Goal: Task Accomplishment & Management: Use online tool/utility

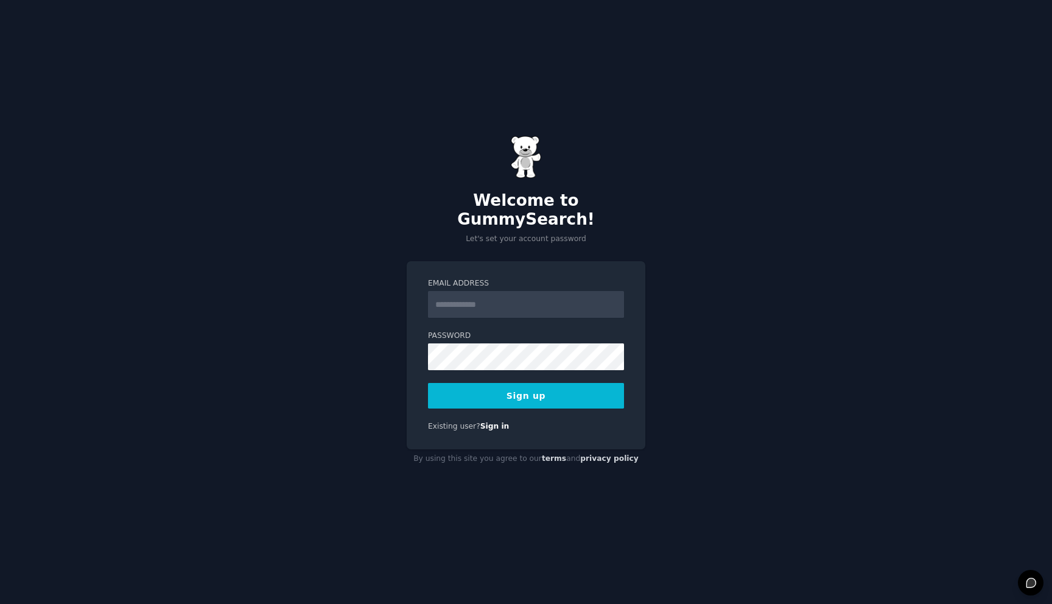
click at [530, 291] on input "Email Address" at bounding box center [526, 304] width 196 height 27
type input "**********"
click at [559, 394] on button "Sign up" at bounding box center [526, 396] width 196 height 26
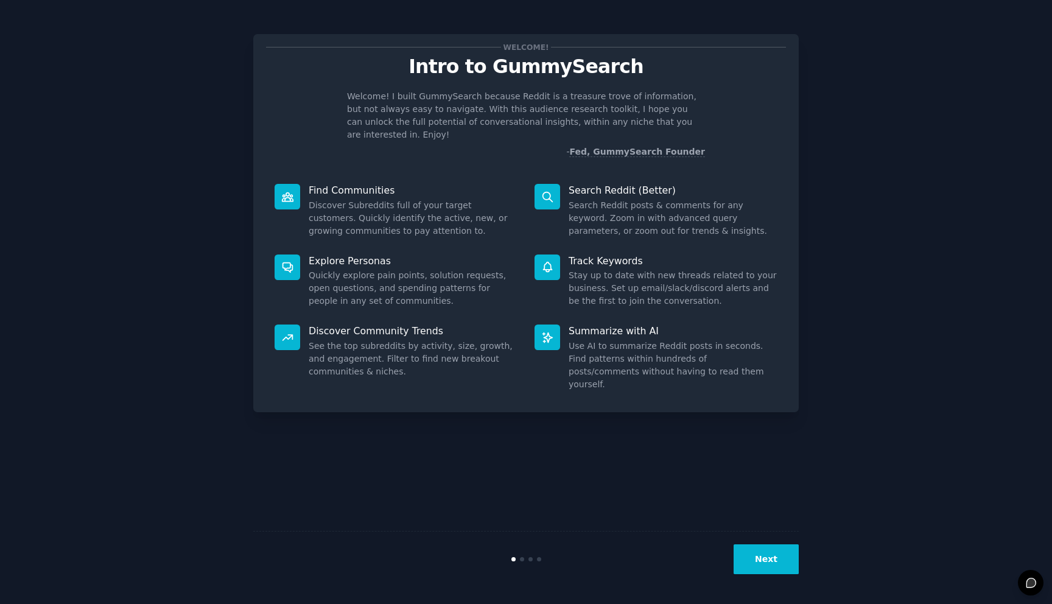
click at [760, 554] on button "Next" at bounding box center [766, 559] width 65 height 30
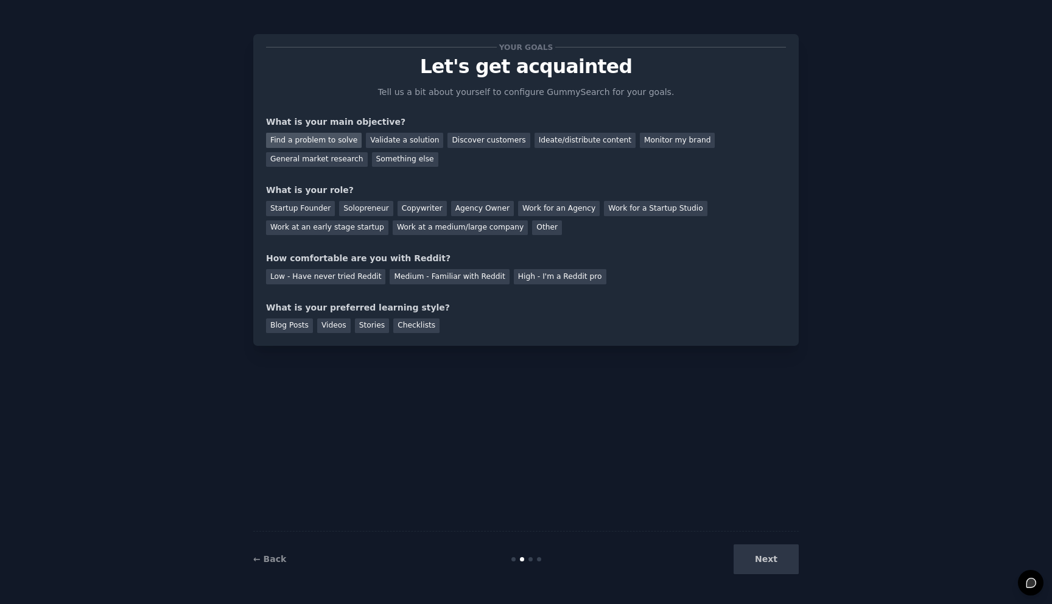
click at [335, 138] on div "Find a problem to solve" at bounding box center [314, 140] width 96 height 15
click at [386, 142] on div "Validate a solution" at bounding box center [404, 140] width 77 height 15
click at [334, 138] on div "Find a problem to solve" at bounding box center [314, 140] width 96 height 15
click at [362, 208] on div "Solopreneur" at bounding box center [366, 208] width 54 height 15
click at [401, 278] on div "Medium - Familiar with Reddit" at bounding box center [449, 276] width 119 height 15
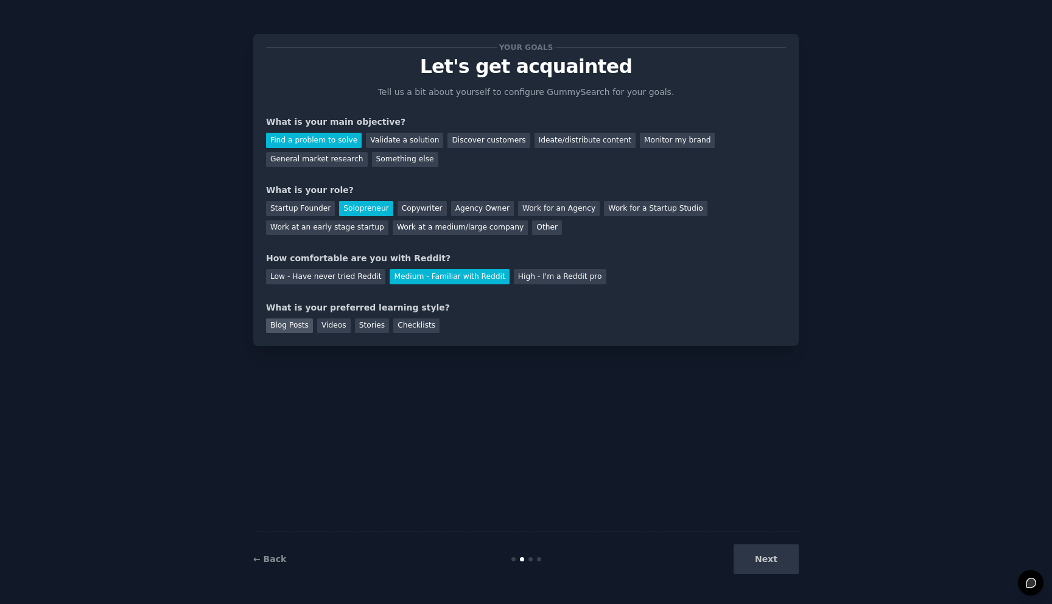
click at [305, 328] on div "Blog Posts" at bounding box center [289, 325] width 47 height 15
click at [782, 562] on button "Next" at bounding box center [766, 559] width 65 height 30
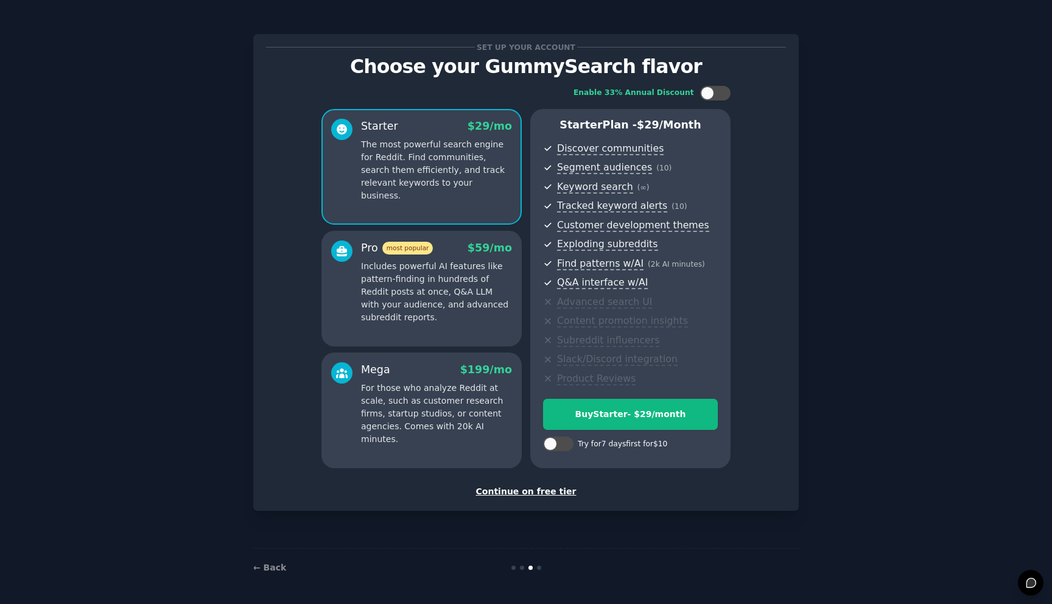
click at [420, 287] on p "Includes powerful AI features like pattern-finding in hundreds of Reddit posts …" at bounding box center [436, 292] width 151 height 64
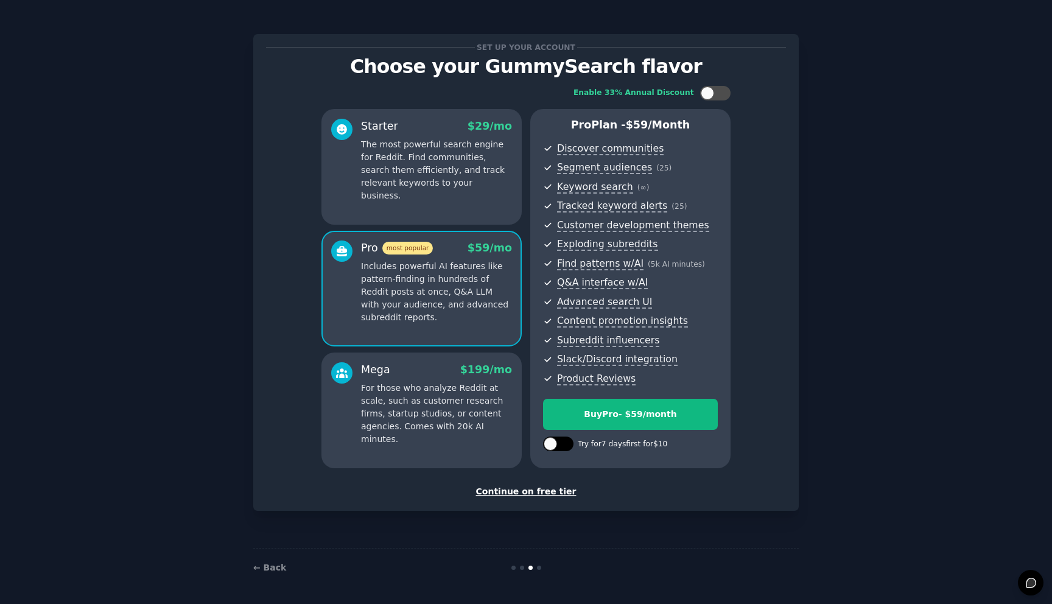
click at [551, 442] on div at bounding box center [550, 443] width 13 height 13
checkbox input "true"
click at [662, 408] on div "Try Pro for $10" at bounding box center [630, 414] width 173 height 13
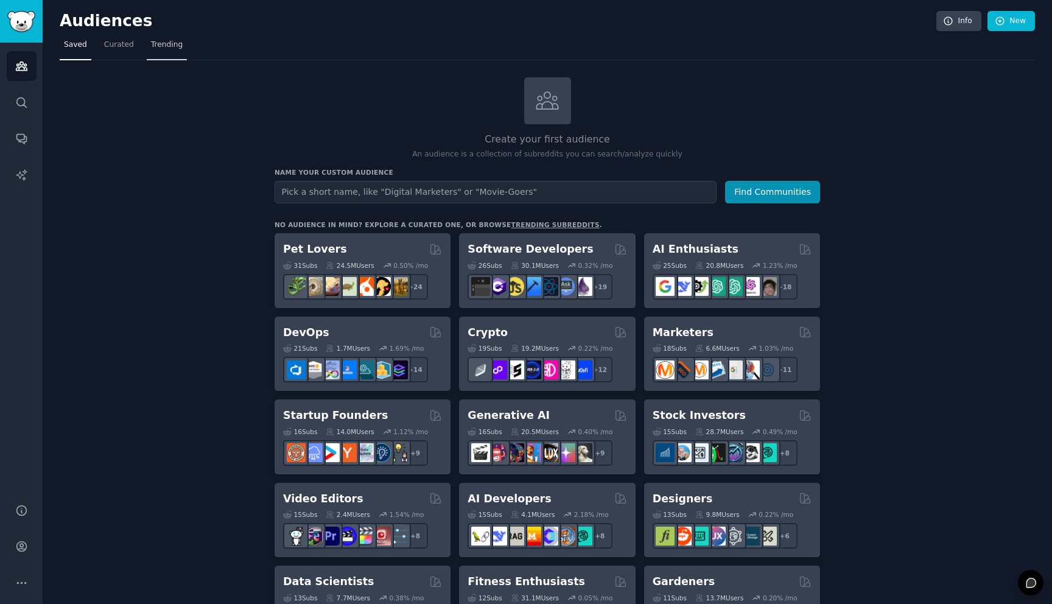
click at [160, 44] on span "Trending" at bounding box center [167, 45] width 32 height 11
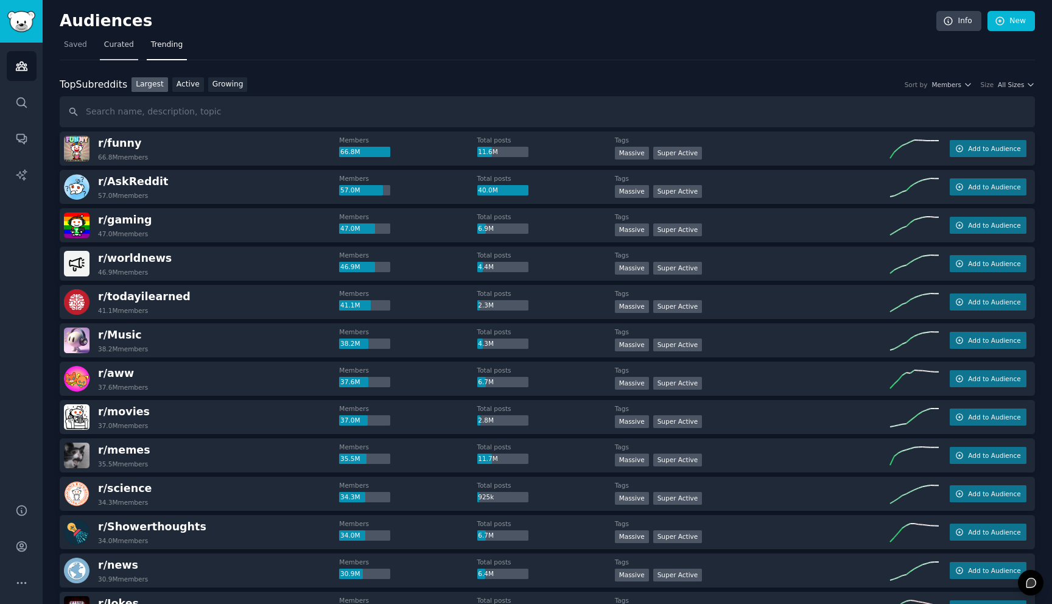
click at [117, 46] on span "Curated" at bounding box center [119, 45] width 30 height 11
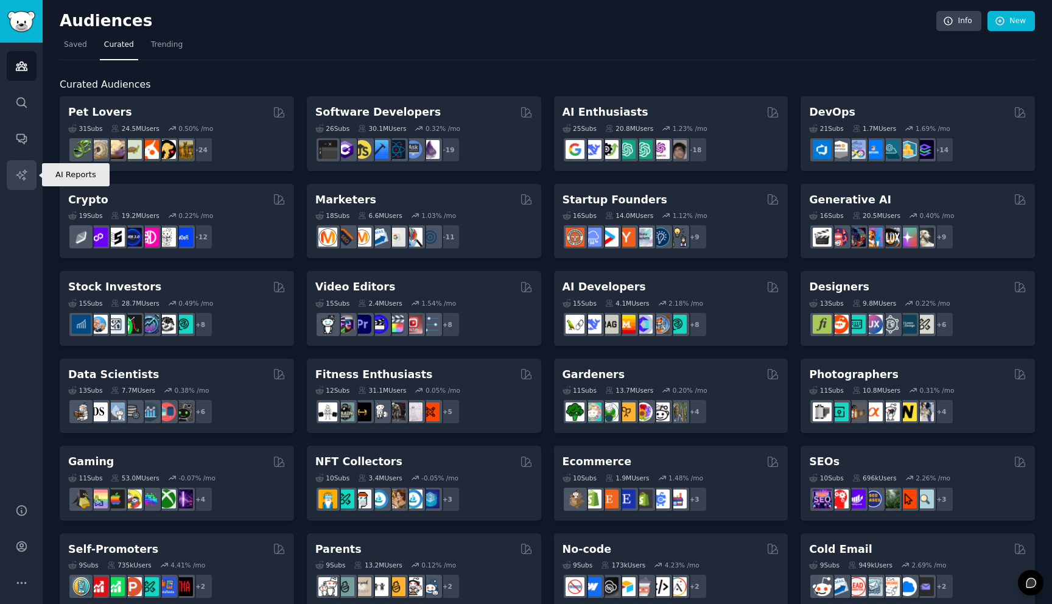
click at [20, 171] on icon "Sidebar" at bounding box center [21, 175] width 13 height 13
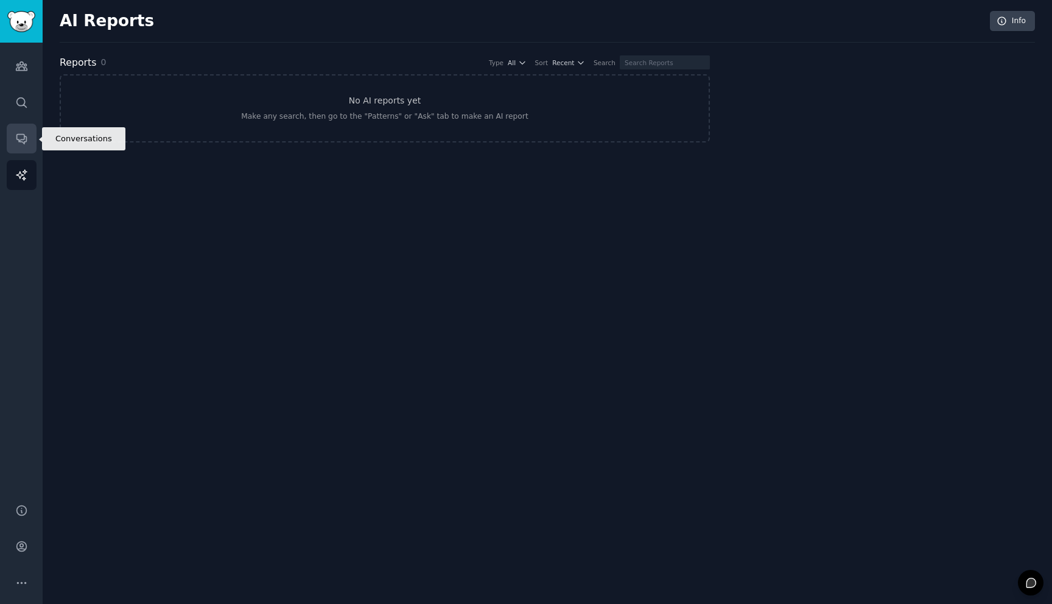
click at [23, 133] on icon "Sidebar" at bounding box center [21, 138] width 13 height 13
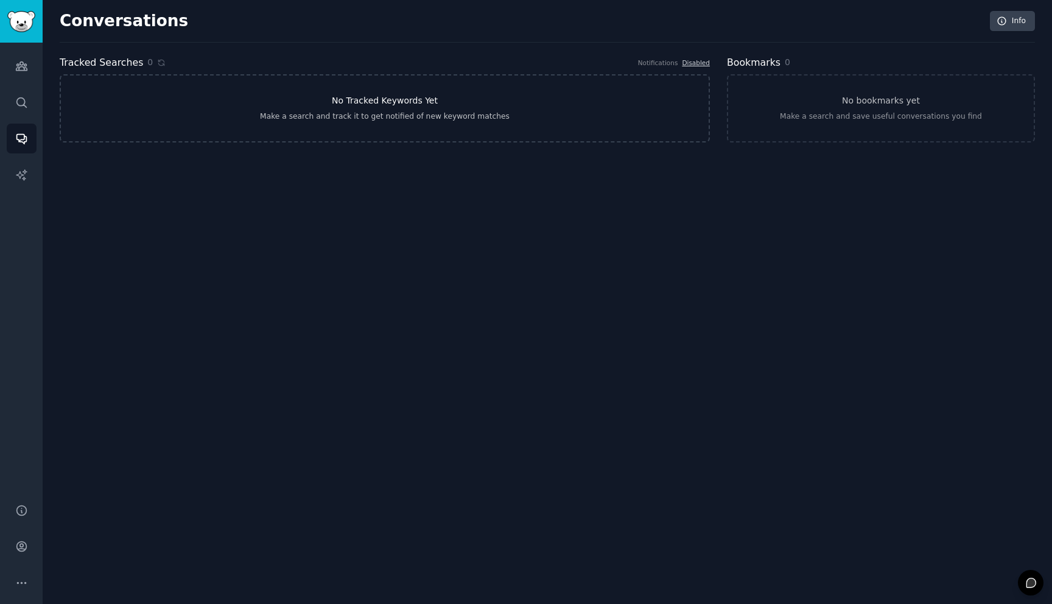
click at [232, 107] on link "No Tracked Keywords Yet Make a search and track it to get notified of new keywo…" at bounding box center [385, 108] width 650 height 68
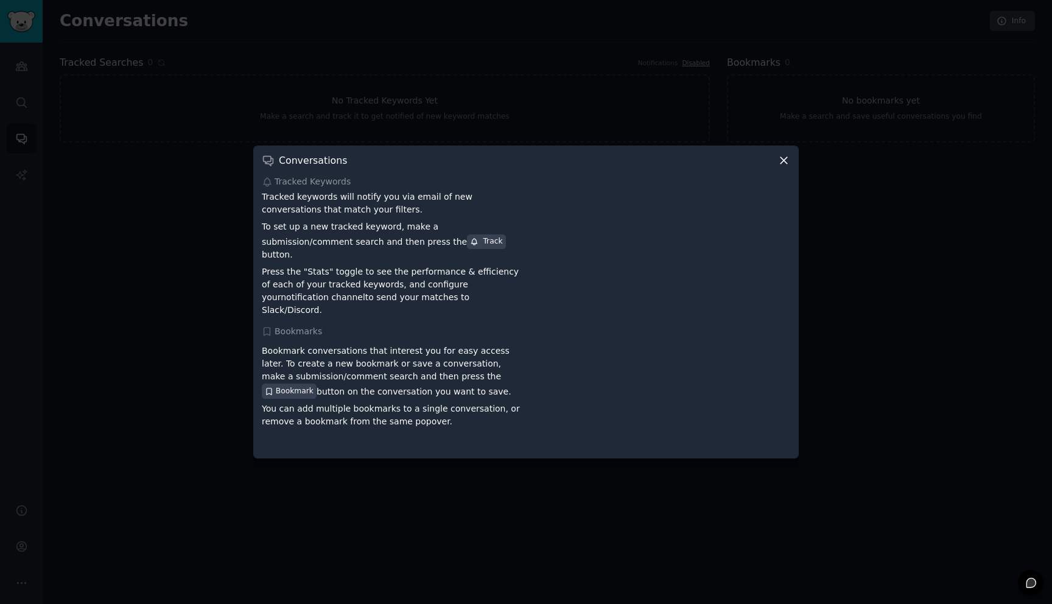
click at [781, 164] on icon at bounding box center [783, 161] width 7 height 7
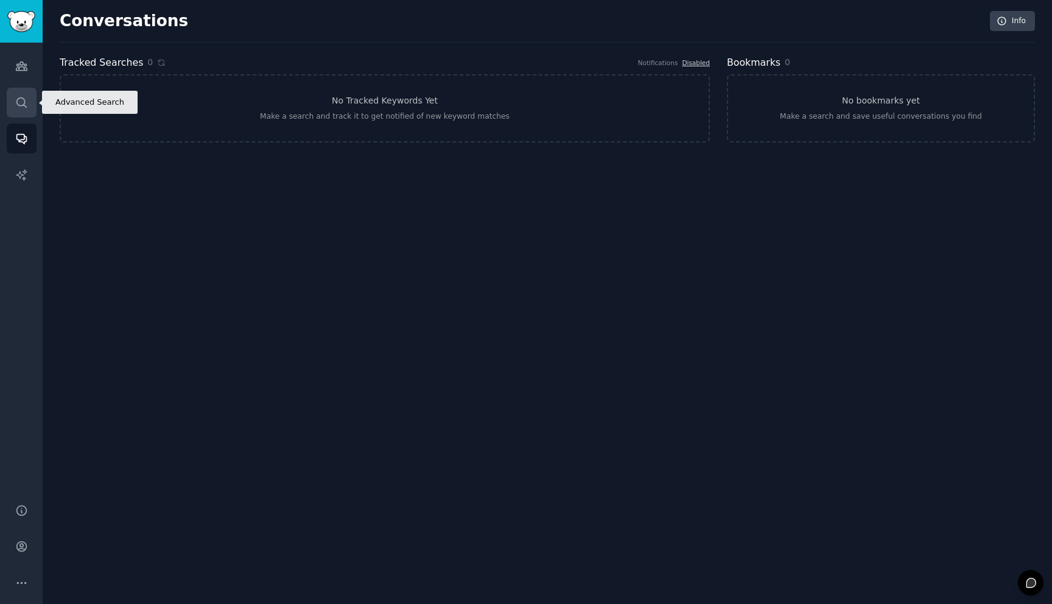
click at [17, 106] on icon "Sidebar" at bounding box center [21, 102] width 13 height 13
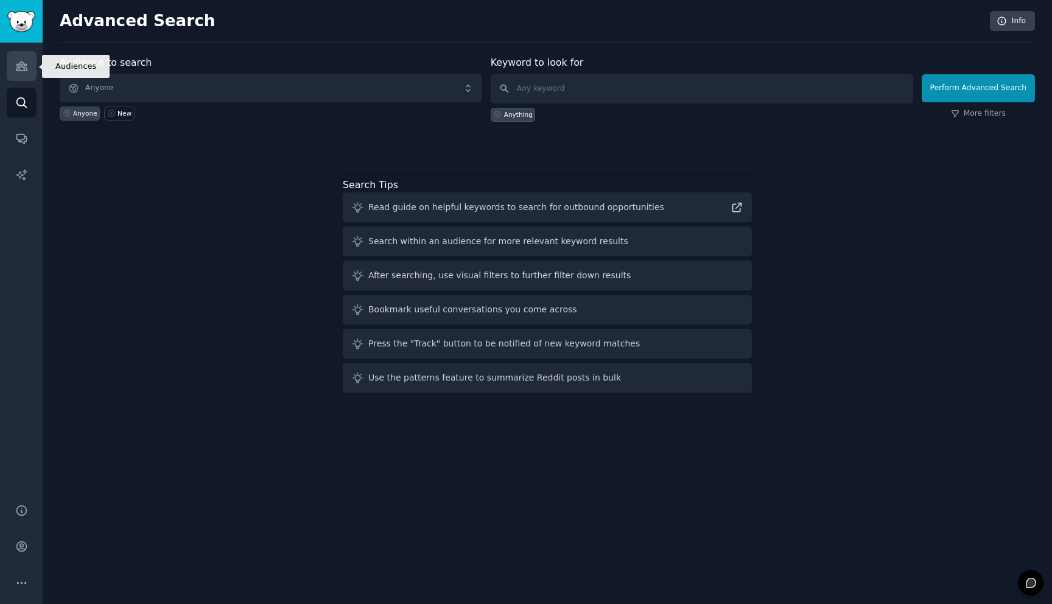
click at [26, 60] on icon "Sidebar" at bounding box center [21, 66] width 13 height 13
